Goal: Task Accomplishment & Management: Manage account settings

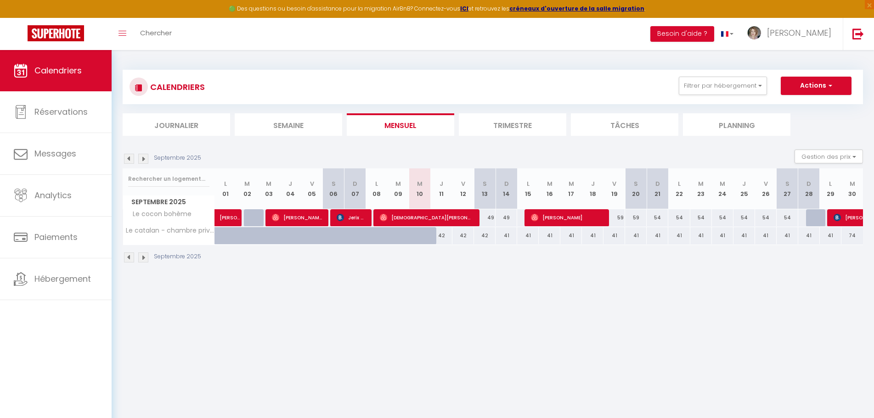
click at [146, 256] on img at bounding box center [143, 257] width 10 height 10
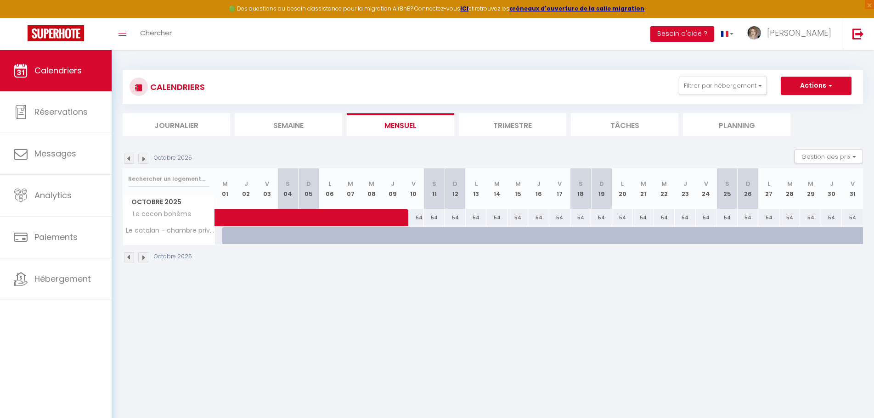
click at [128, 259] on img at bounding box center [129, 257] width 10 height 10
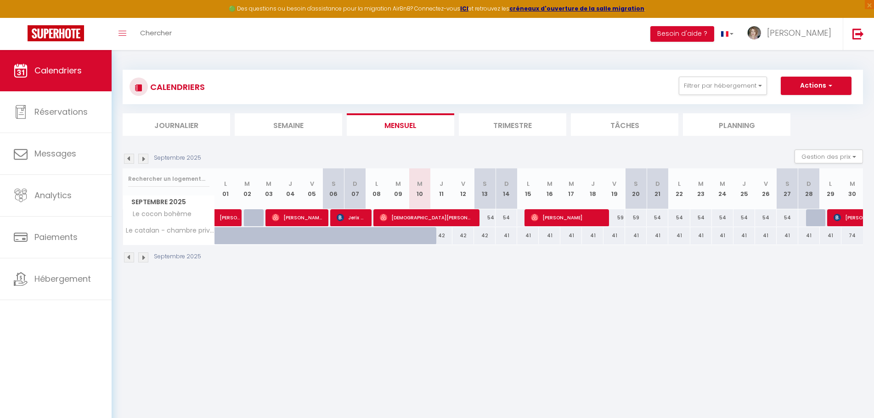
drag, startPoint x: 505, startPoint y: 340, endPoint x: 394, endPoint y: 216, distance: 165.8
click at [502, 337] on body "🟢 Des questions ou besoin d'assistance pour la migration AirBnB? Connectez-vous…" at bounding box center [437, 259] width 874 height 418
click at [443, 237] on div "42" at bounding box center [442, 235] width 22 height 17
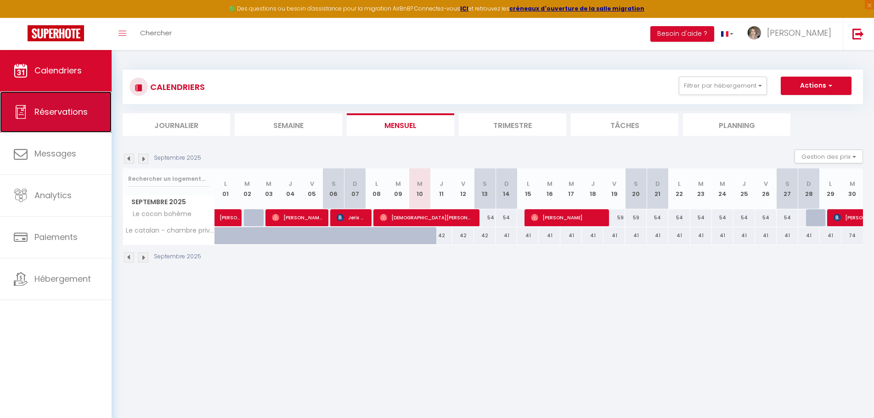
click at [66, 112] on span "Réservations" at bounding box center [60, 111] width 53 height 11
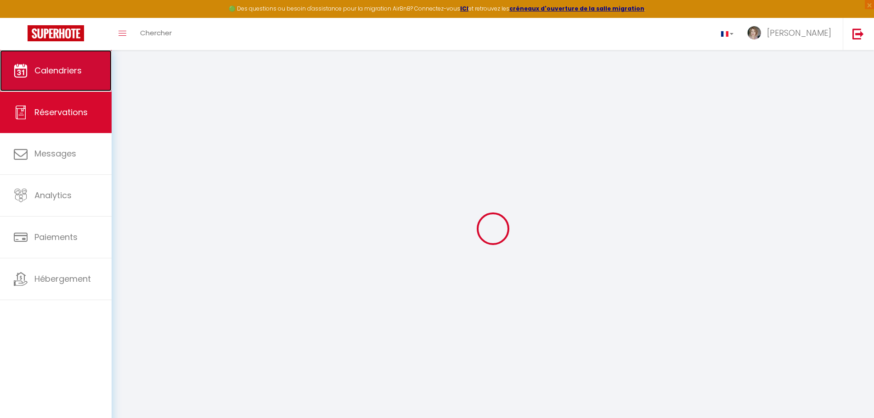
click at [67, 67] on span "Calendriers" at bounding box center [57, 70] width 47 height 11
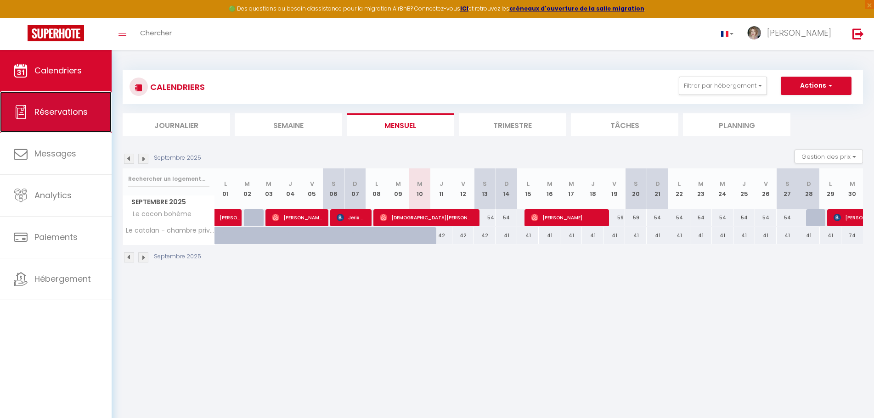
click at [63, 113] on span "Réservations" at bounding box center [60, 111] width 53 height 11
select select "not_cancelled"
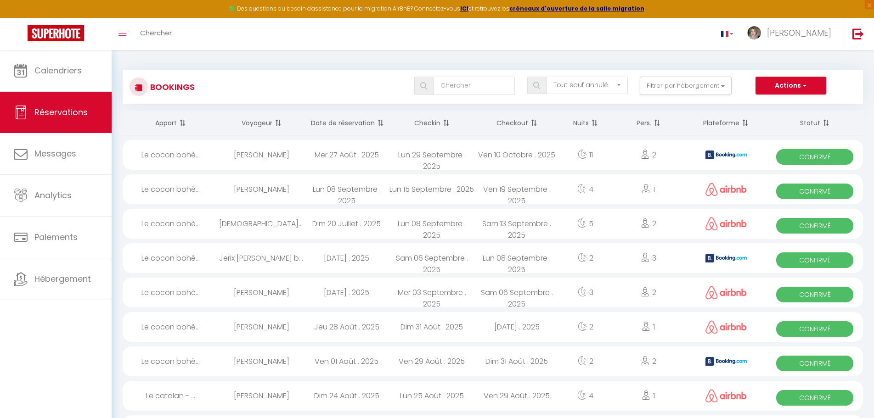
click at [248, 258] on div "Jerix [PERSON_NAME] barreto" at bounding box center [261, 258] width 85 height 30
select select "OK"
select select "1"
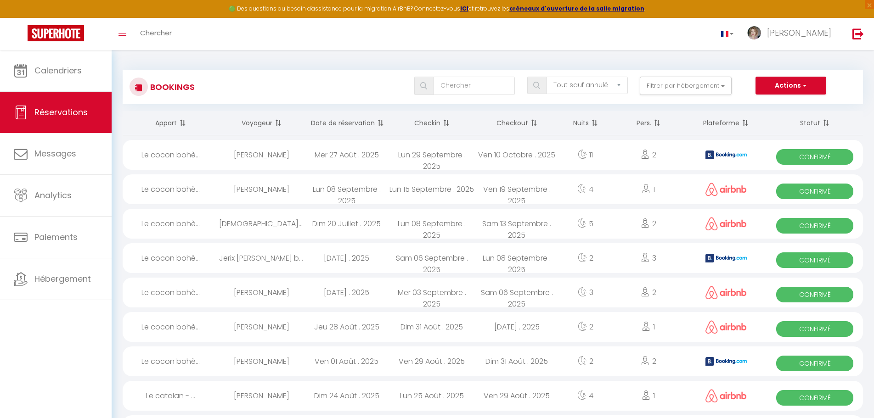
select select "1"
select select
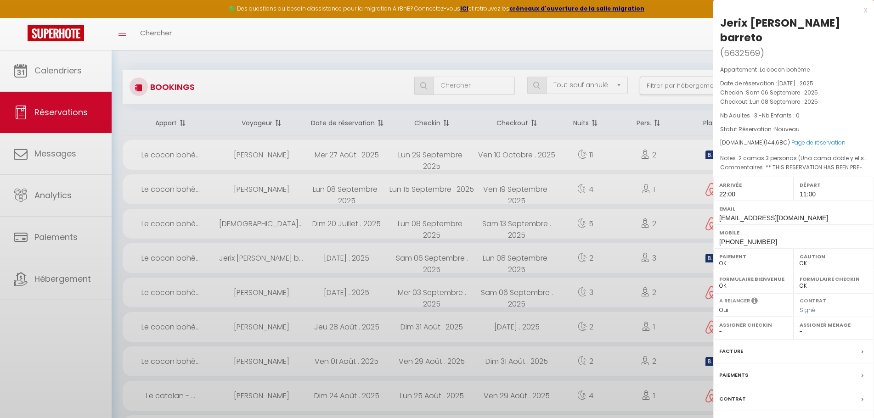
select select "25145"
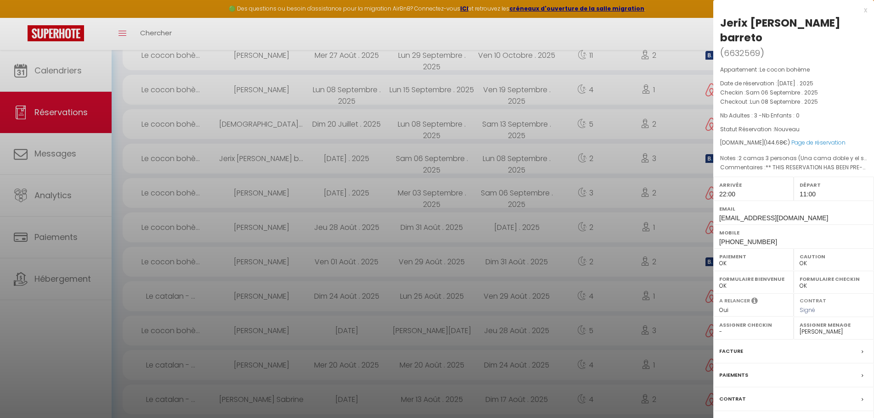
scroll to position [109, 0]
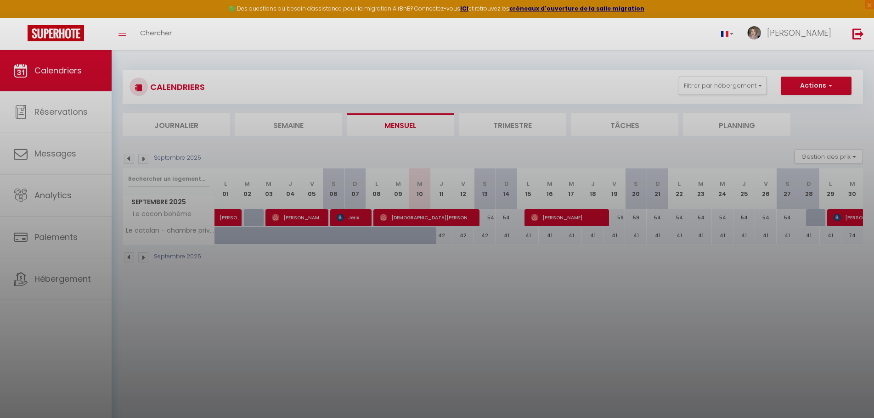
click at [572, 220] on div at bounding box center [437, 209] width 874 height 418
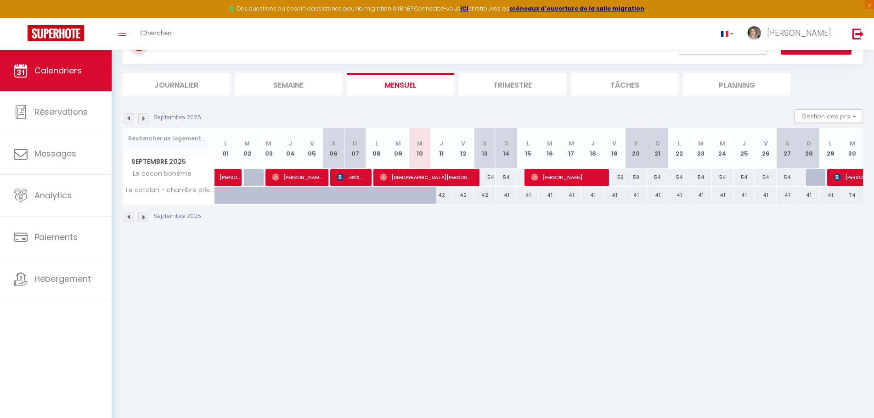
scroll to position [50, 0]
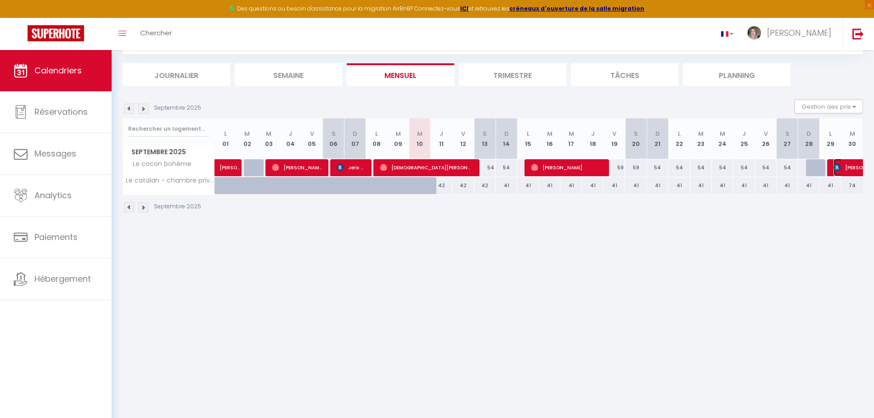
select select "OK"
select select "1"
select select "0"
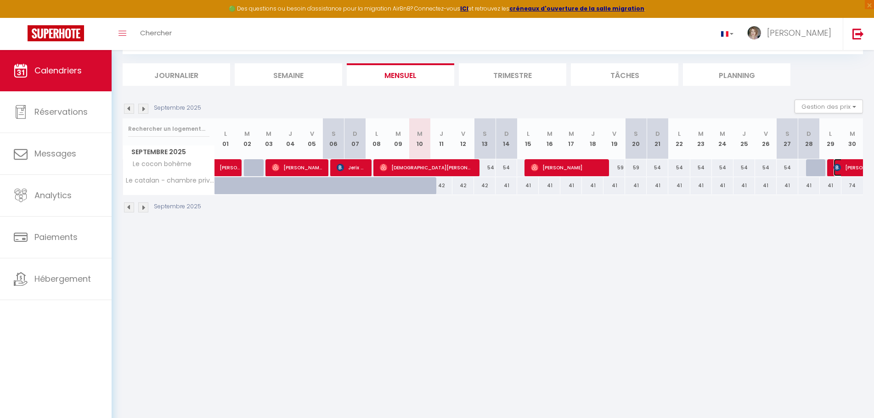
select select "1"
select select
select select "25145"
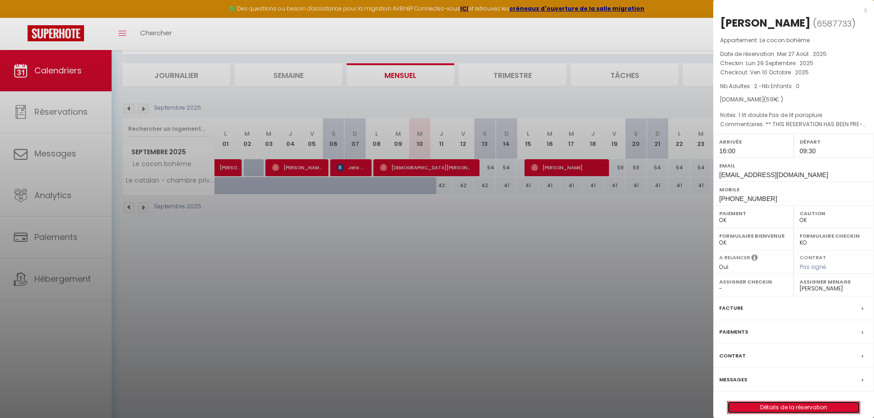
click at [797, 408] on link "Détails de la réservation" at bounding box center [793, 408] width 132 height 12
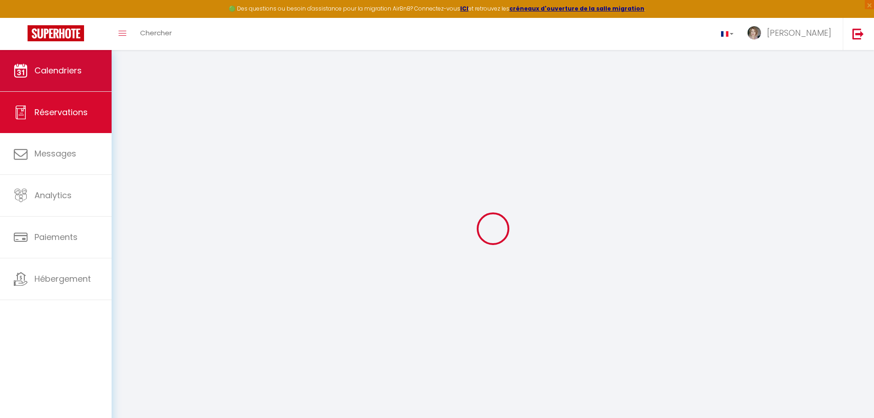
select select
checkbox input "false"
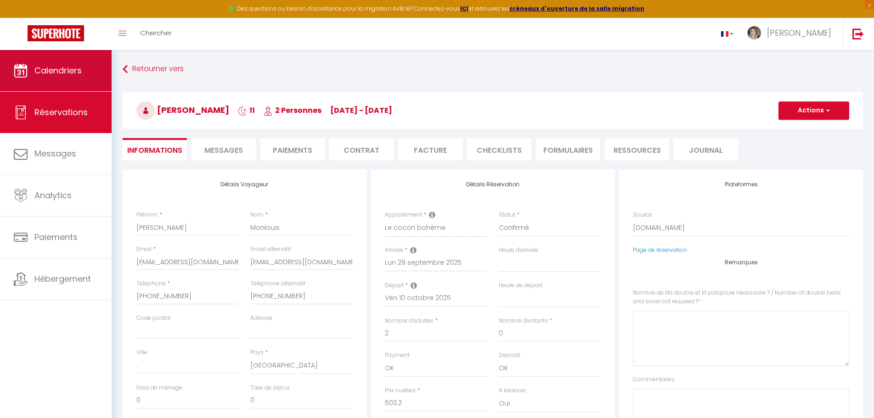
select select
checkbox input "false"
type \?0 "1 lit double Pas de lit parapluie"
type textarea "** THIS RESERVATION HAS BEEN PRE-PAID ** BOOKING NOTE : Payment charge is EUR 8…"
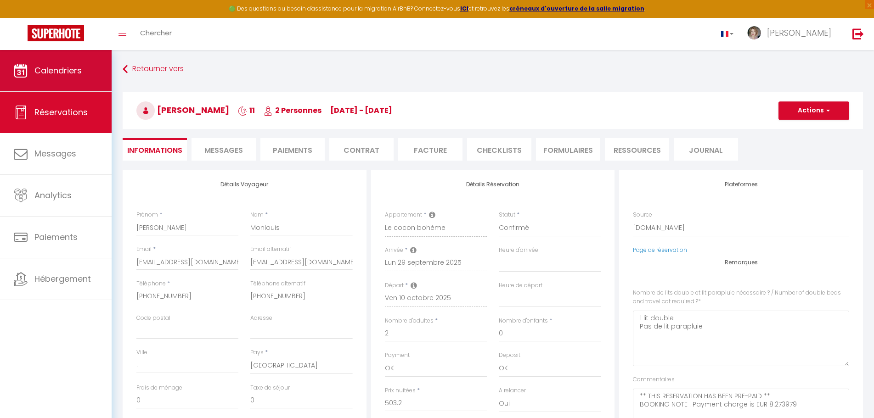
type input "48"
type input "32.94"
select select
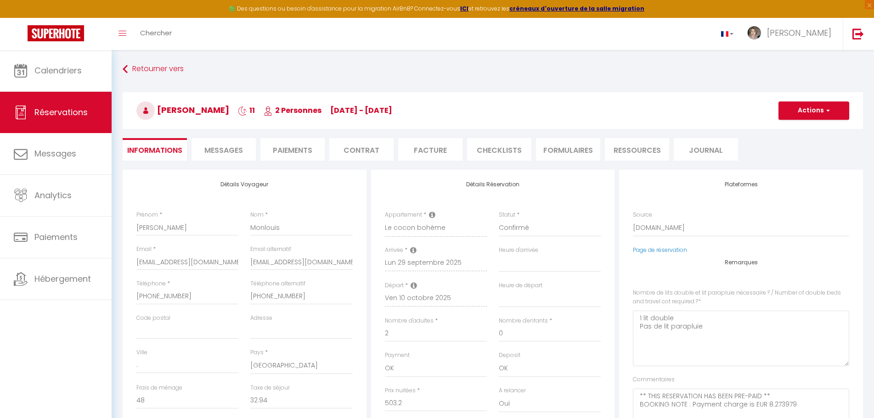
checkbox input "false"
select select "16:00"
select select "09:30"
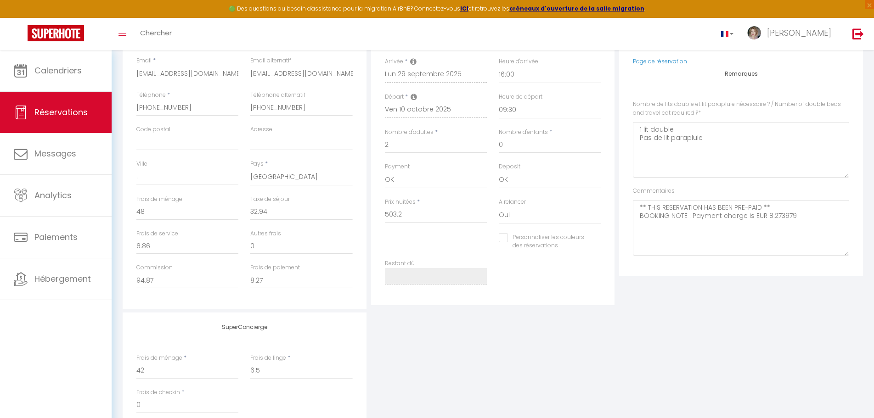
scroll to position [230, 0]
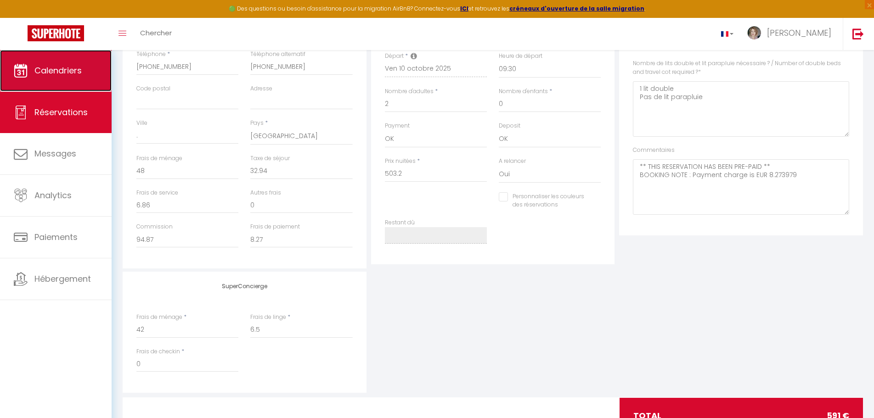
click at [85, 69] on link "Calendriers" at bounding box center [56, 70] width 112 height 41
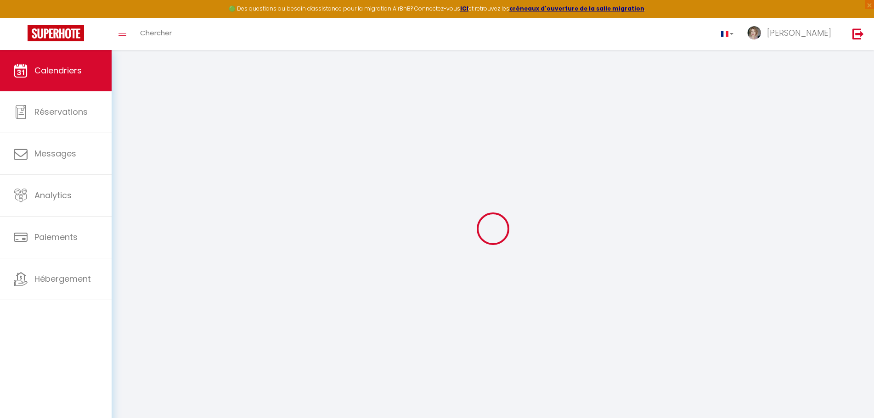
select select
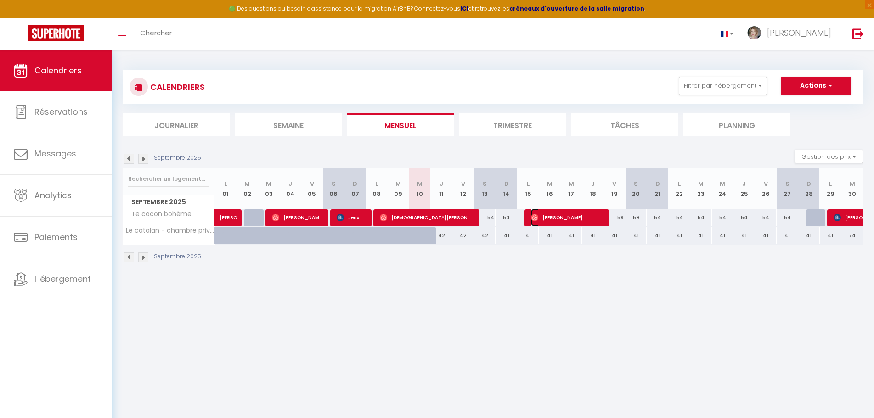
click at [551, 219] on span "[PERSON_NAME]" at bounding box center [567, 217] width 72 height 17
select select "OK"
select select "1"
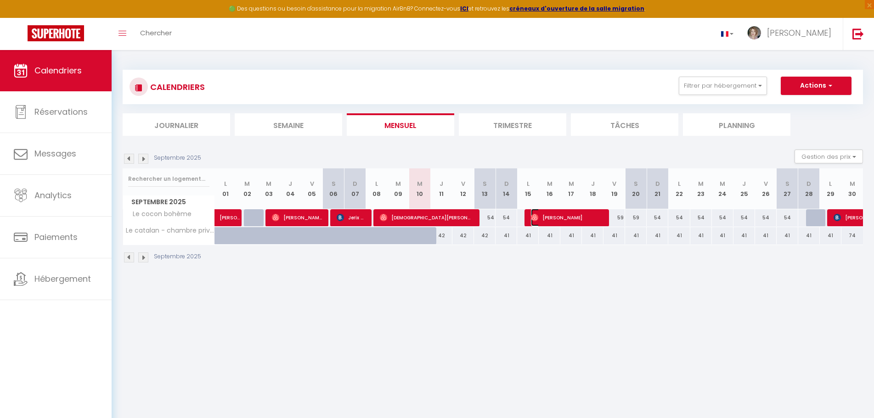
select select "1"
select select
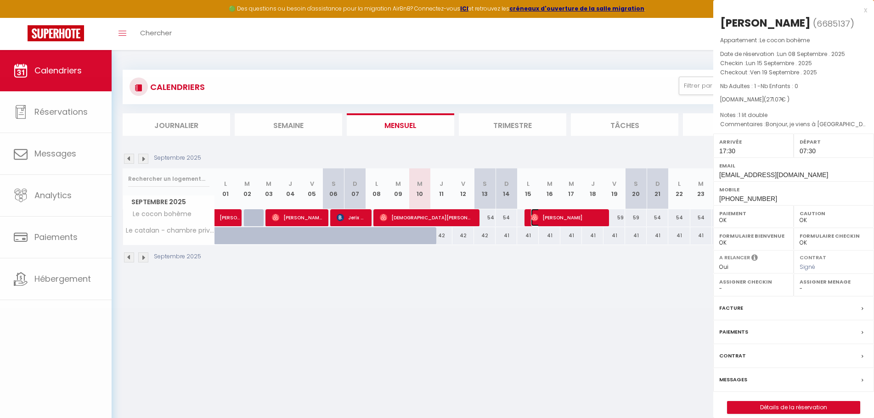
select select "25145"
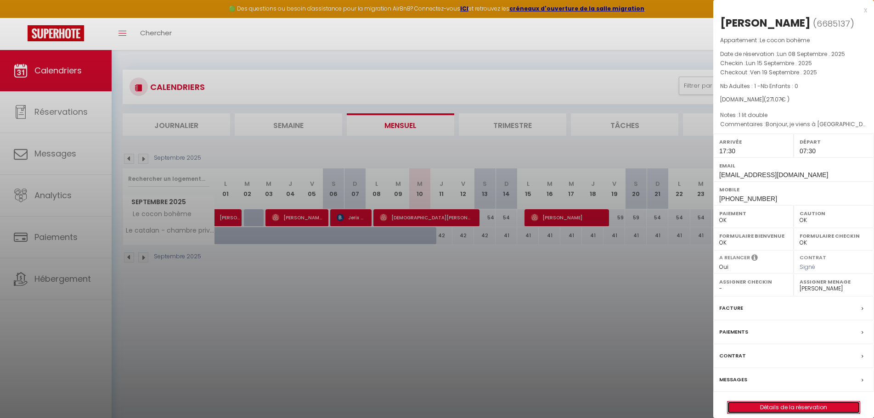
click at [803, 409] on link "Détails de la réservation" at bounding box center [793, 408] width 132 height 12
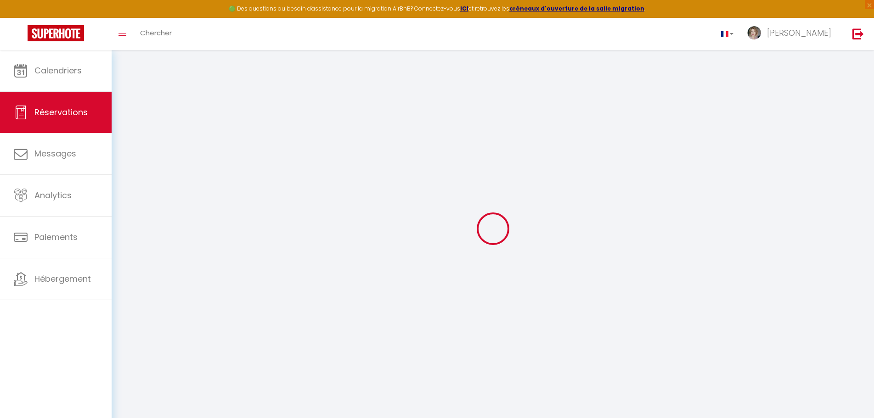
type input "[PERSON_NAME]"
type input "Bazin"
type input "[EMAIL_ADDRESS][DOMAIN_NAME]"
type input "[PERSON_NAME][EMAIL_ADDRESS][DOMAIN_NAME]"
type input "[PHONE_NUMBER]"
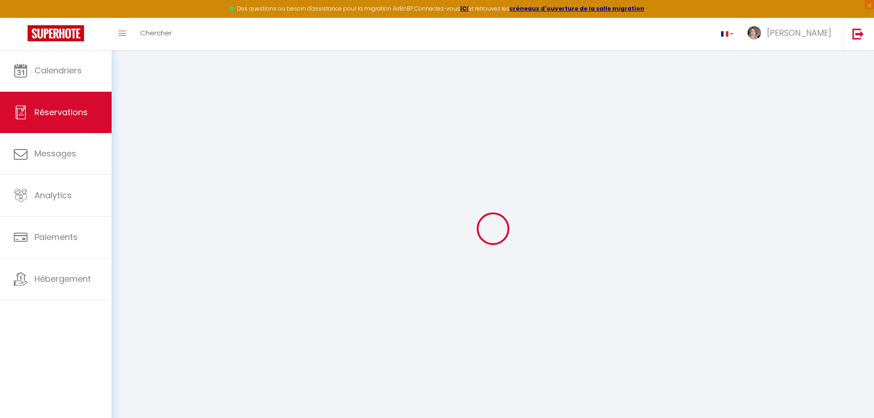
type input "[PHONE_NUMBER]"
type input "17750"
type input "[STREET_ADDRESS]"
type input "Etaules"
select select "FR"
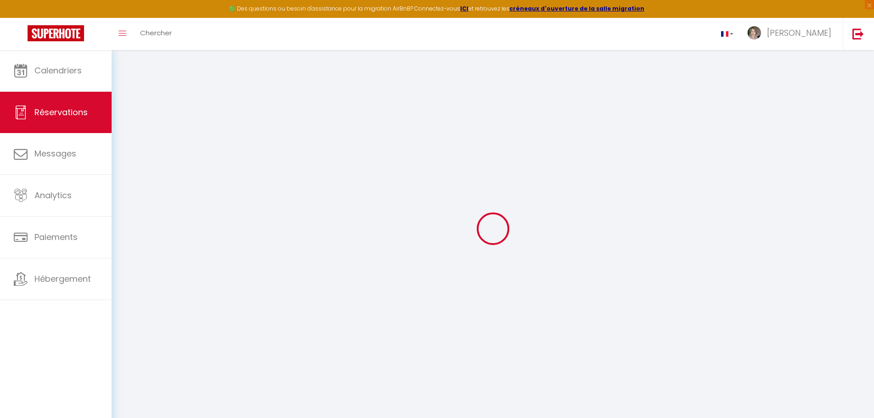
type input "47.199999999999996"
select select "73227"
select select "1"
select select
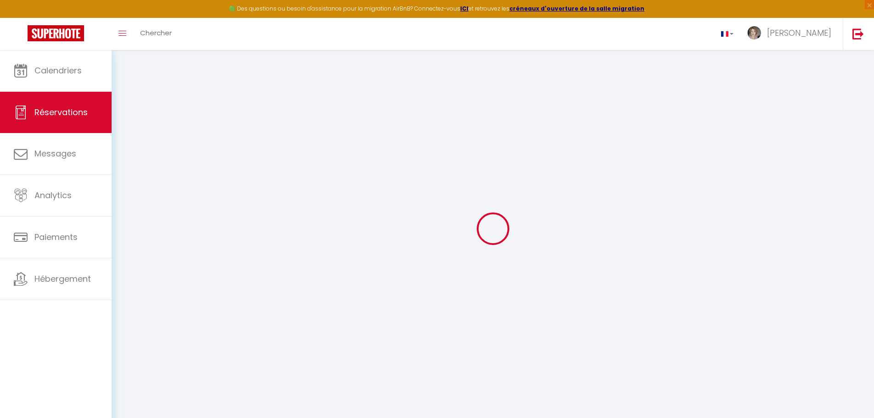
type input "1"
select select "12"
select select
type input "216"
checkbox input "false"
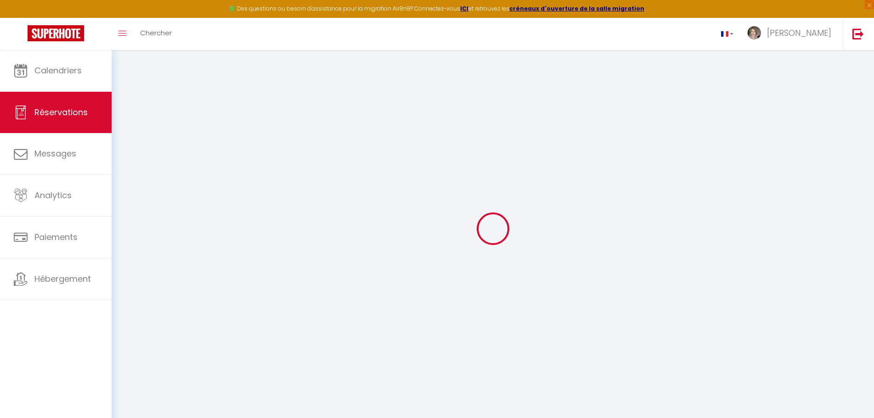
select select "1"
type input "42"
type input "6.5"
type input "0"
select select
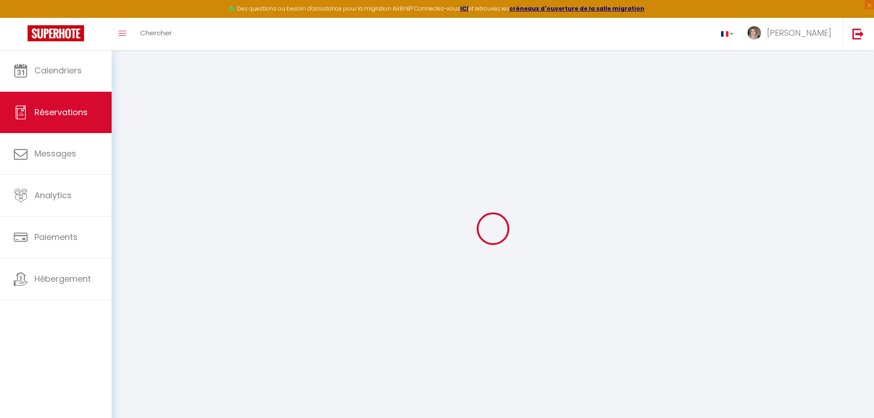
select select
select select "15"
checkbox input "false"
select select
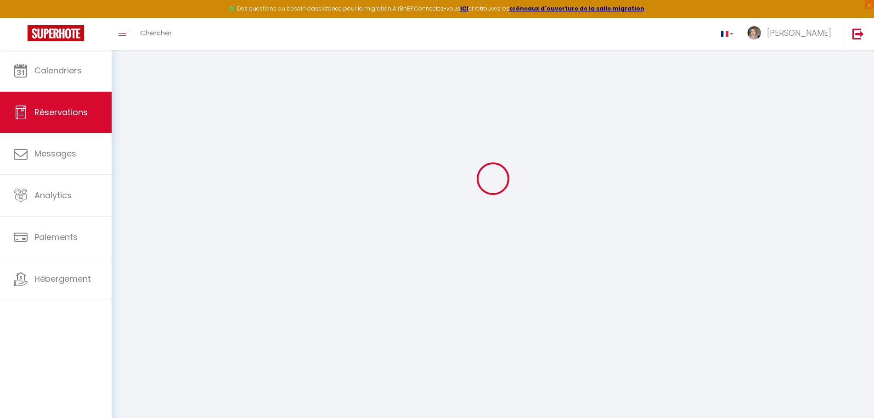
select select
checkbox input "false"
select select
checkbox input "false"
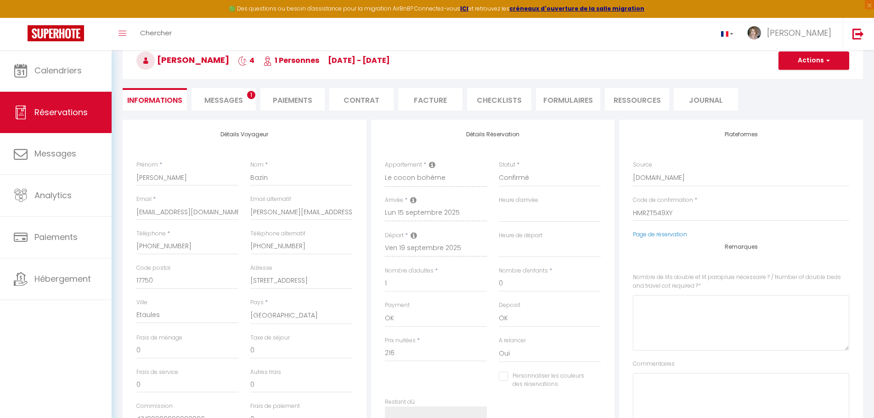
select select
checkbox input "false"
type \?0 "1 lit double"
type textarea "Bonjour, je viens à [GEOGRAPHIC_DATA] pour raison professionnelle, mon arrivée …"
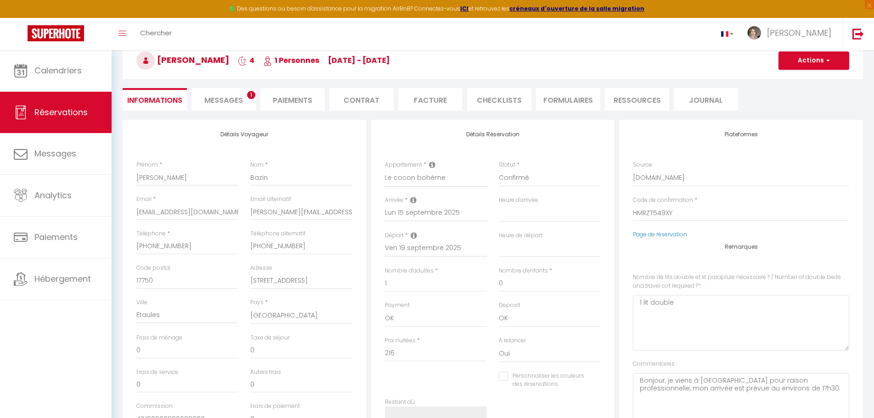
type input "39"
type input "16.07"
select select
checkbox input "false"
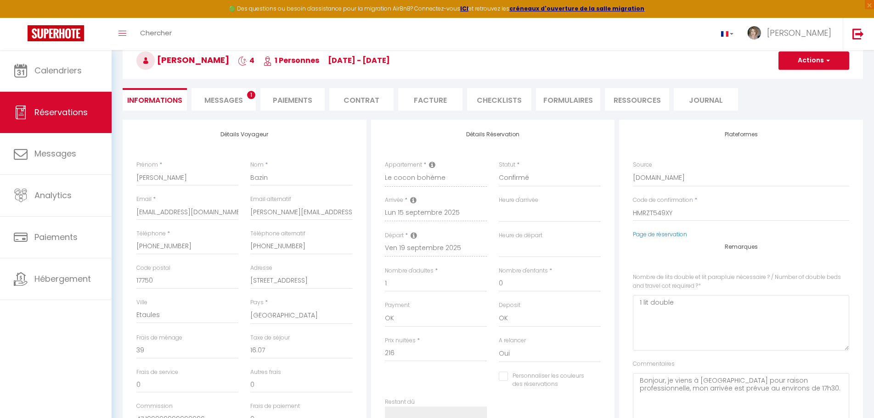
select select "17:30"
select select "07:30"
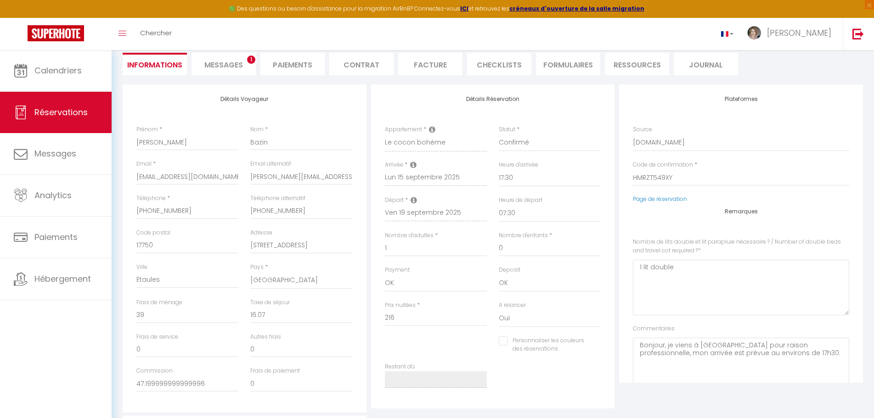
scroll to position [85, 0]
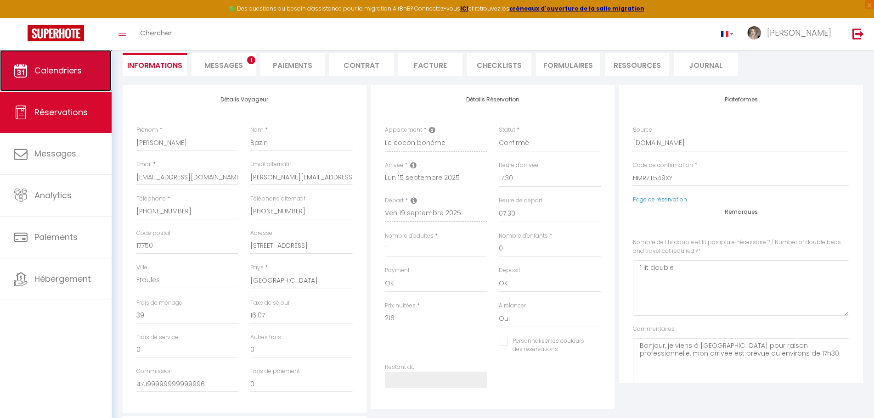
click at [60, 73] on span "Calendriers" at bounding box center [57, 70] width 47 height 11
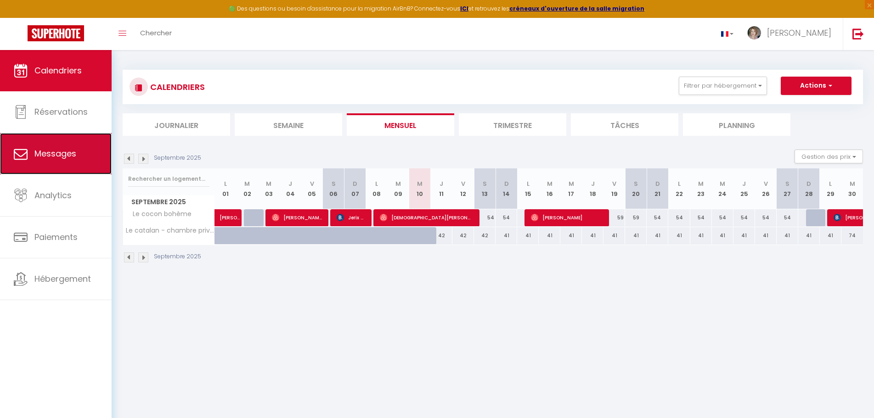
click at [66, 156] on span "Messages" at bounding box center [55, 153] width 42 height 11
select select "message"
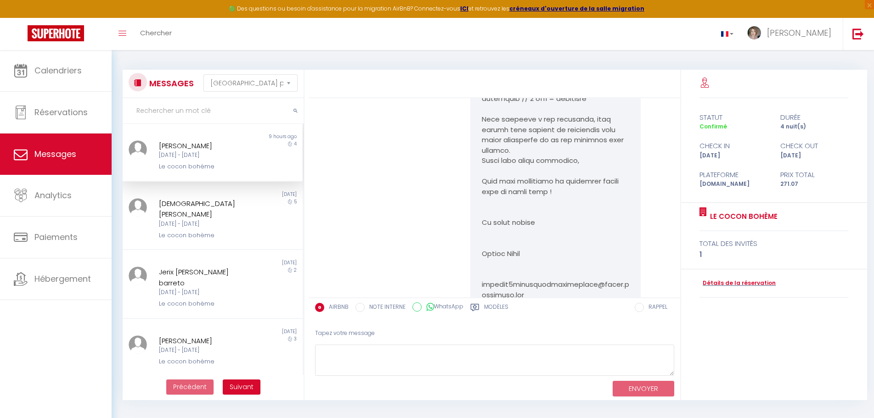
scroll to position [1806, 0]
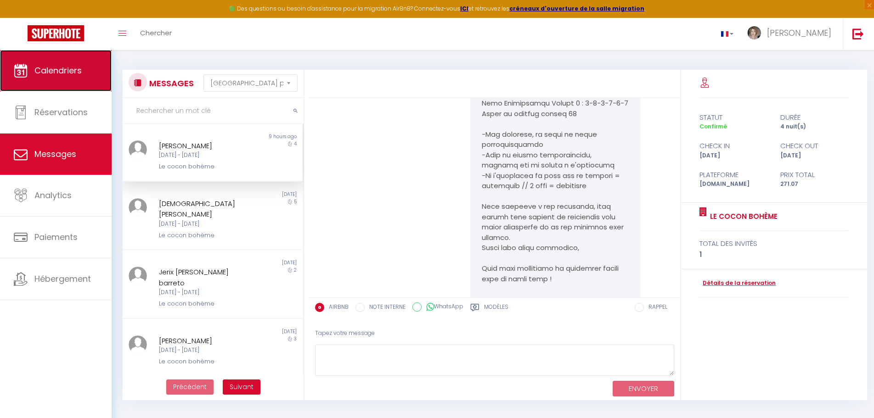
click at [43, 72] on span "Calendriers" at bounding box center [57, 70] width 47 height 11
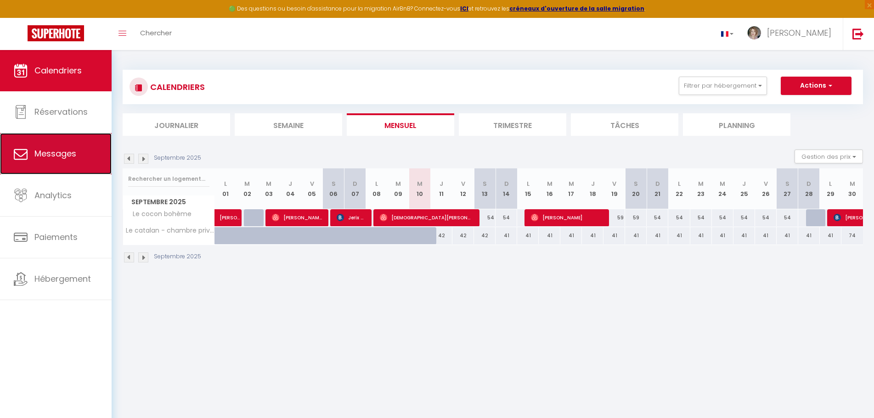
click at [54, 157] on span "Messages" at bounding box center [55, 153] width 42 height 11
select select "message"
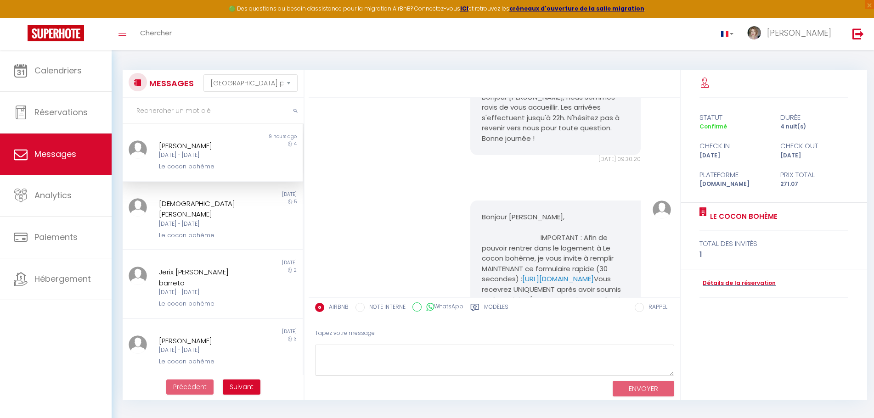
scroll to position [2357, 0]
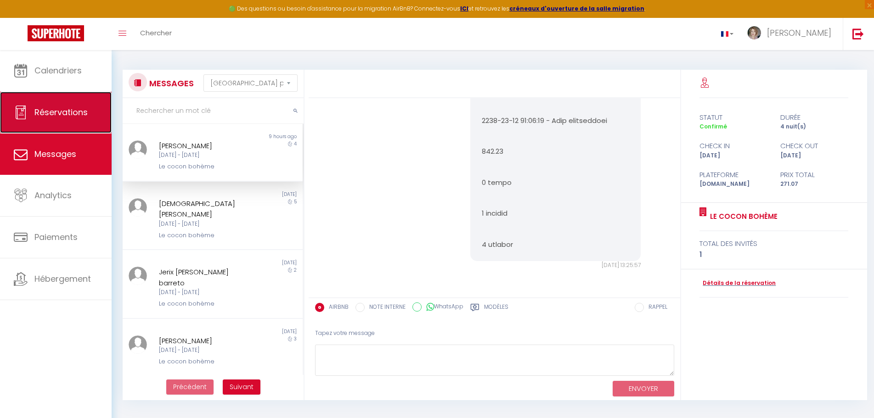
click at [73, 108] on span "Réservations" at bounding box center [60, 112] width 53 height 11
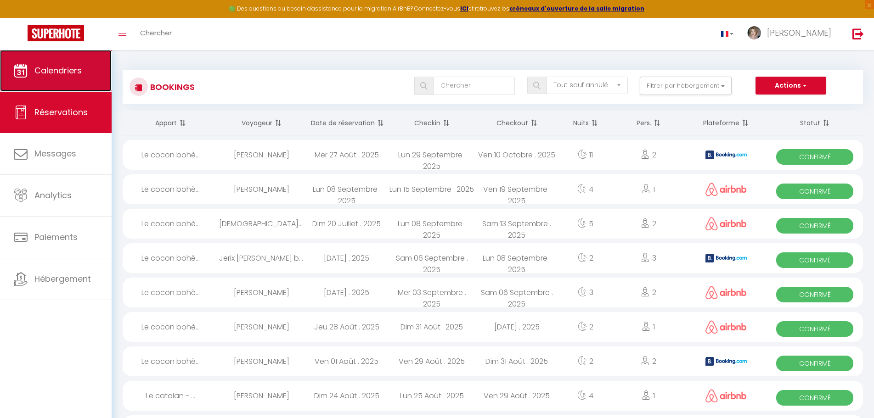
click at [72, 72] on span "Calendriers" at bounding box center [57, 70] width 47 height 11
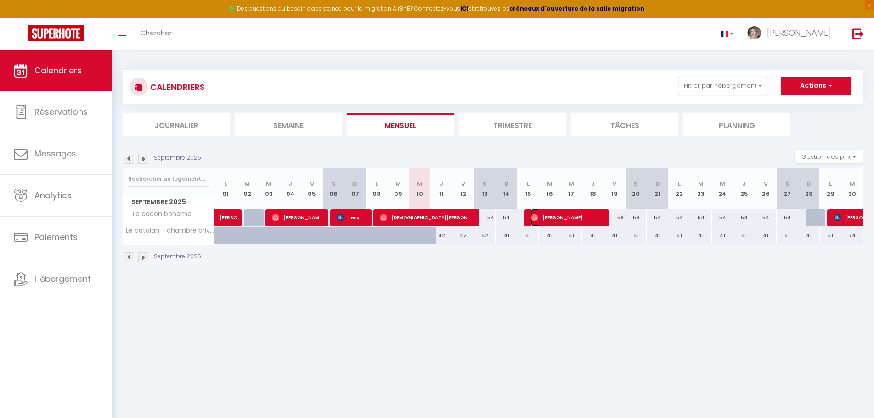
click at [597, 219] on span "[PERSON_NAME]" at bounding box center [567, 217] width 72 height 17
select select "OK"
select select "1"
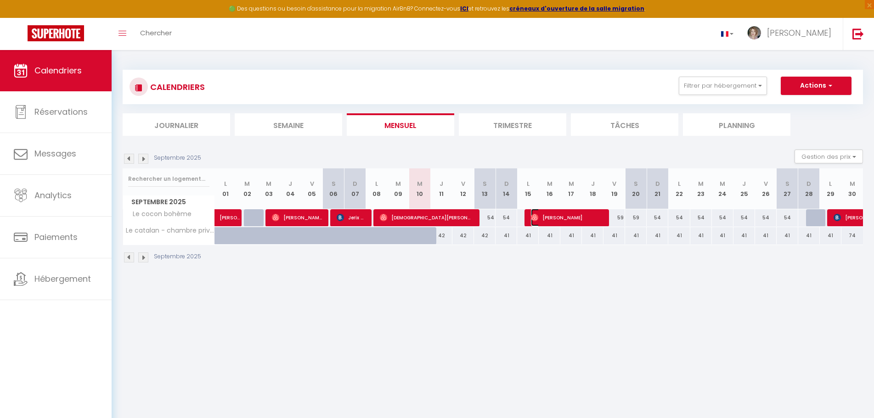
select select "1"
select select
select select "25145"
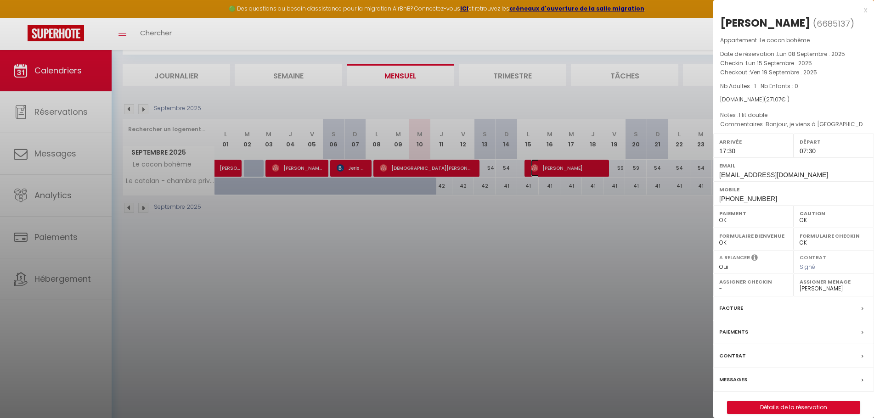
scroll to position [50, 0]
click at [742, 306] on div "Facture" at bounding box center [793, 309] width 161 height 24
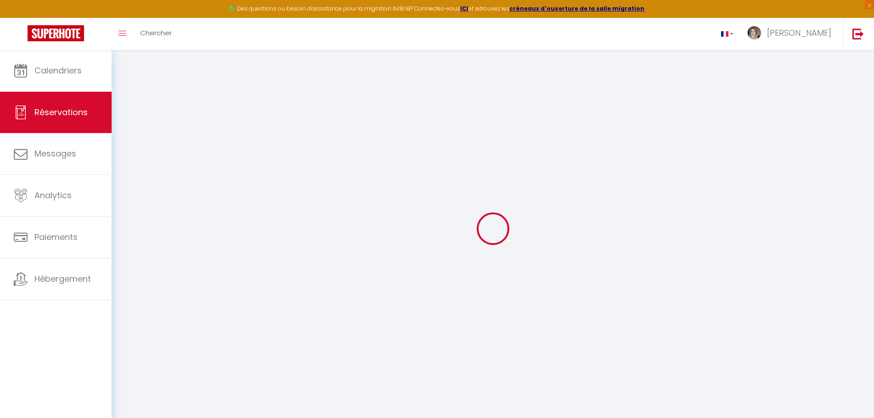
select select "other"
select select "cleaning"
select select "taxes"
select select
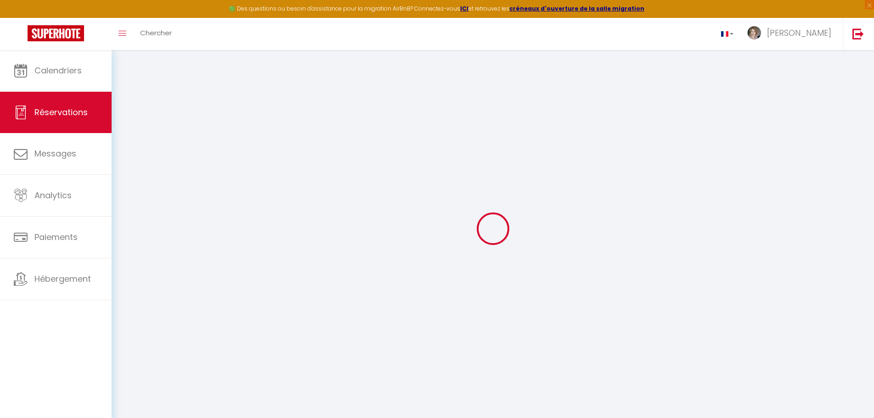
select select
checkbox input "false"
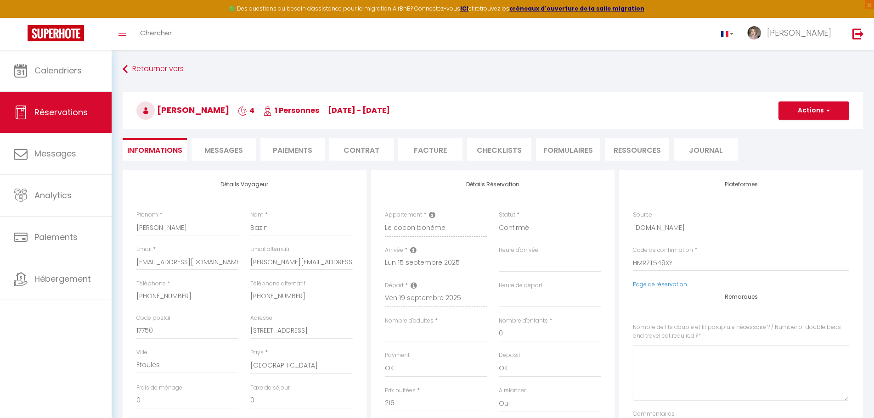
select select
checkbox input "false"
type \?0 "1 lit double"
type textarea "Bonjour, je viens à [GEOGRAPHIC_DATA] pour raison professionnelle, mon arrivée …"
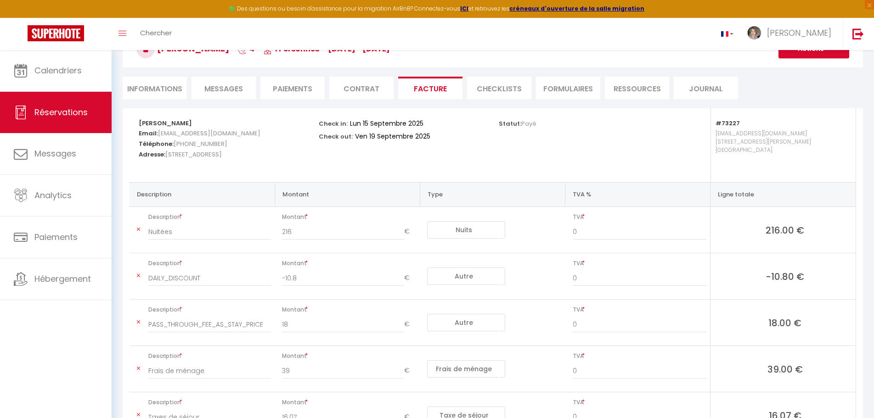
scroll to position [54, 0]
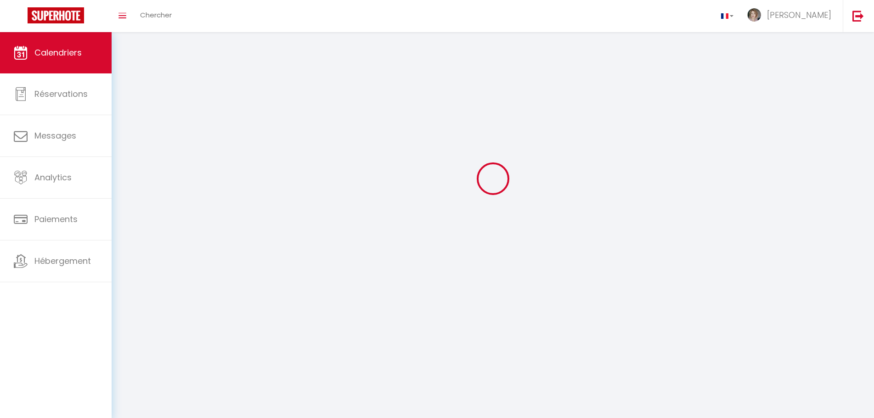
scroll to position [50, 0]
